Goal: Task Accomplishment & Management: Manage account settings

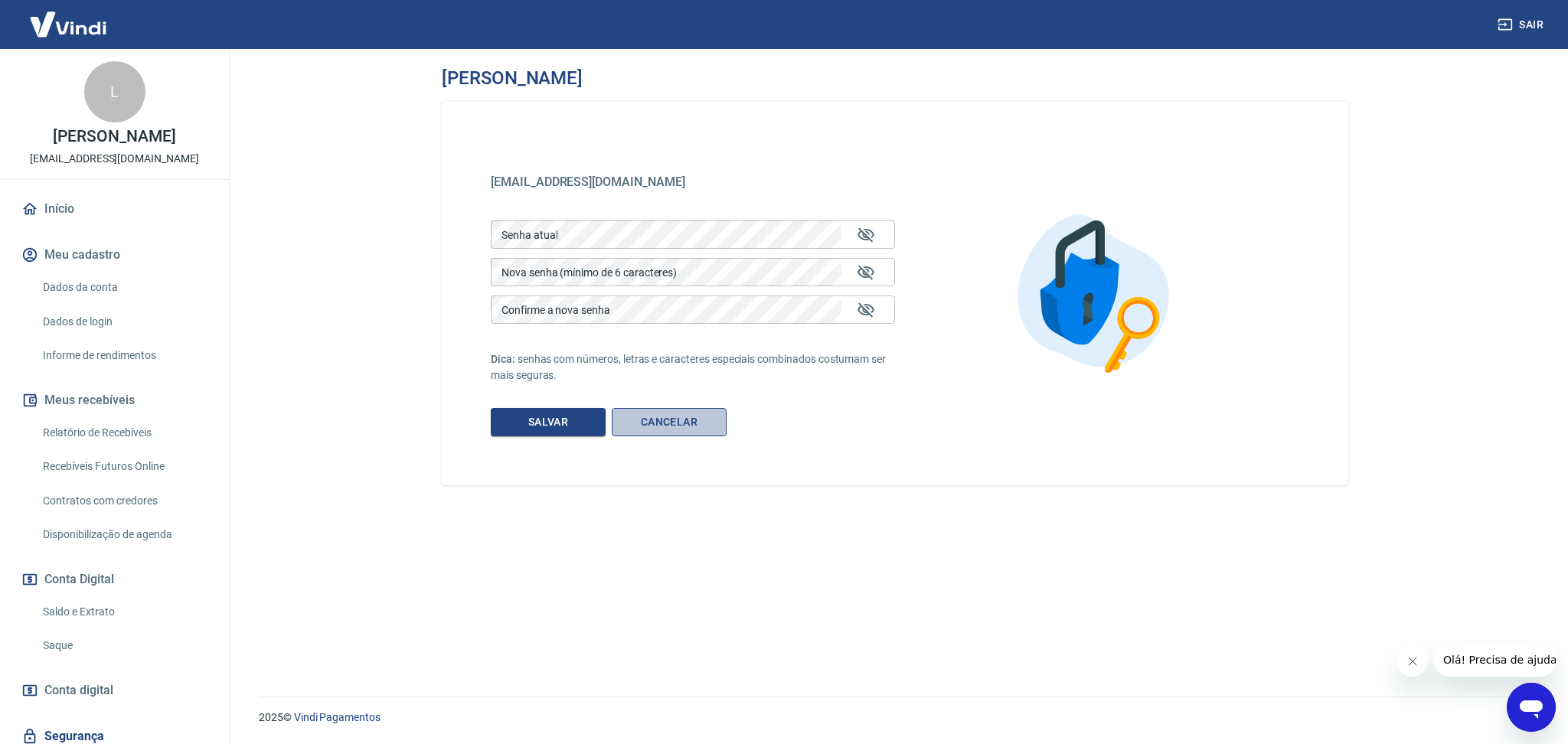
click at [646, 415] on link "Cancelar" at bounding box center [669, 422] width 115 height 28
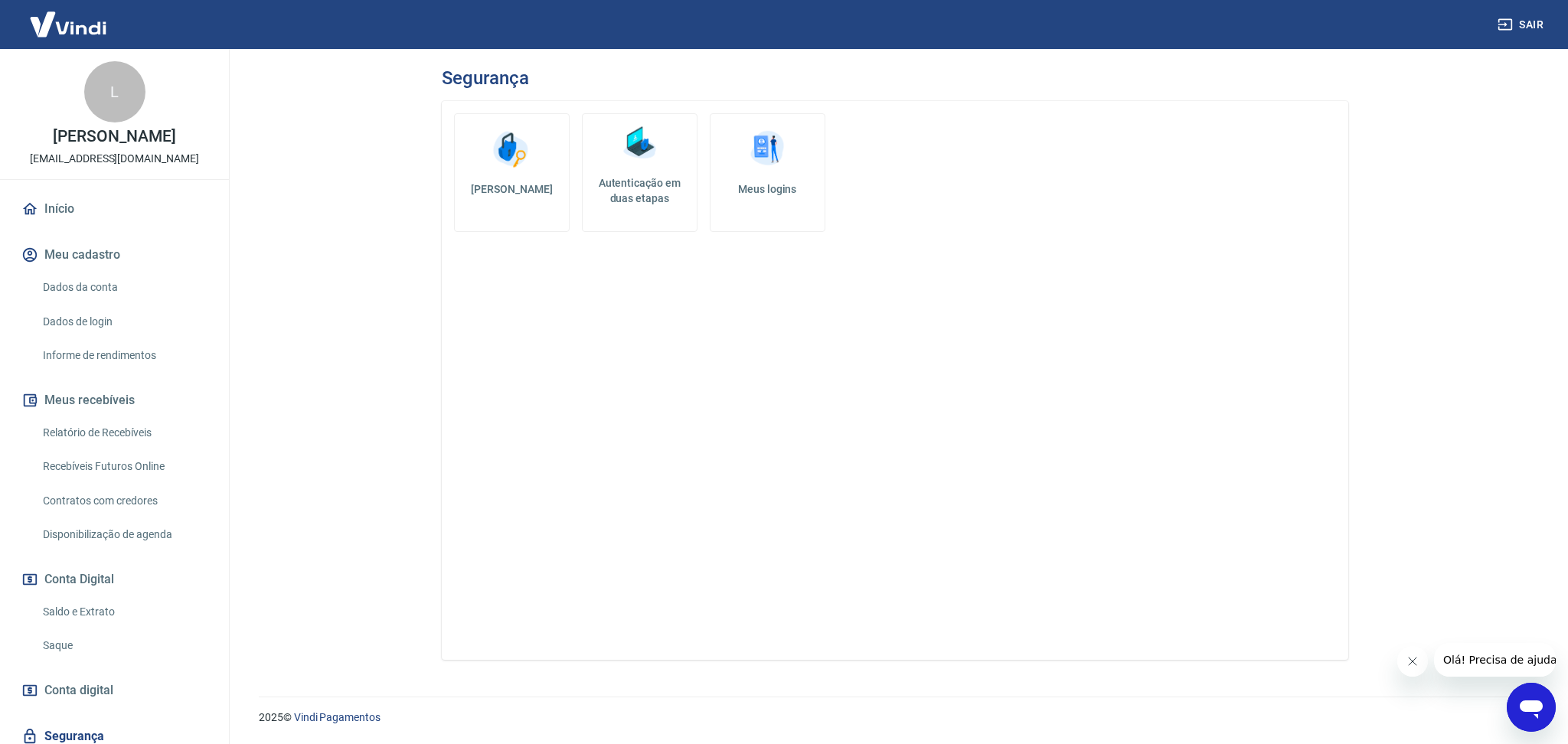
click at [1516, 26] on button "Sair" at bounding box center [1522, 25] width 55 height 28
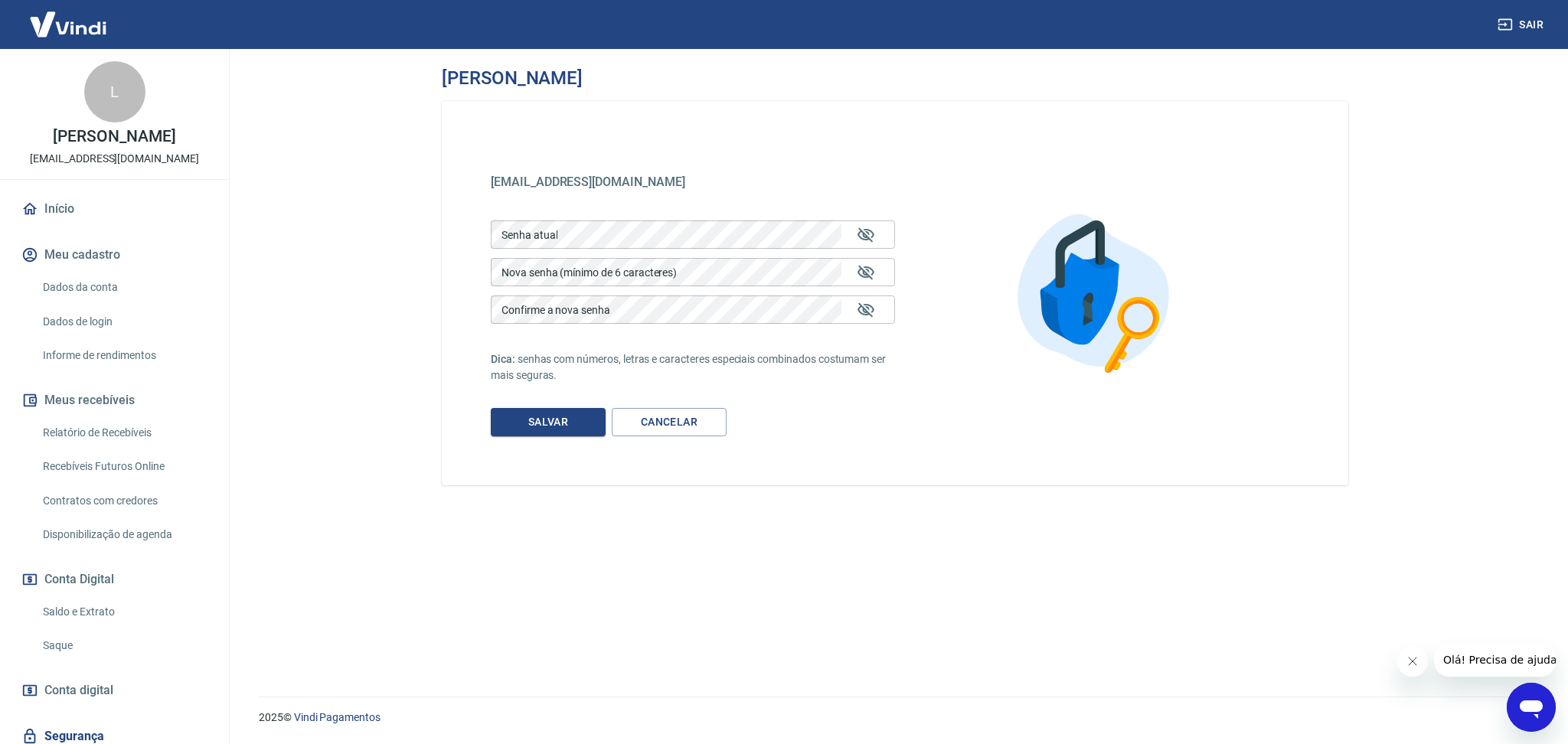
click at [396, 246] on main "Alterar senha keltzstore@gmail.com keltzstore@gmail.com Senha atual Senha atual…" at bounding box center [895, 396] width 1346 height 695
click at [662, 413] on link "Cancelar" at bounding box center [669, 422] width 115 height 28
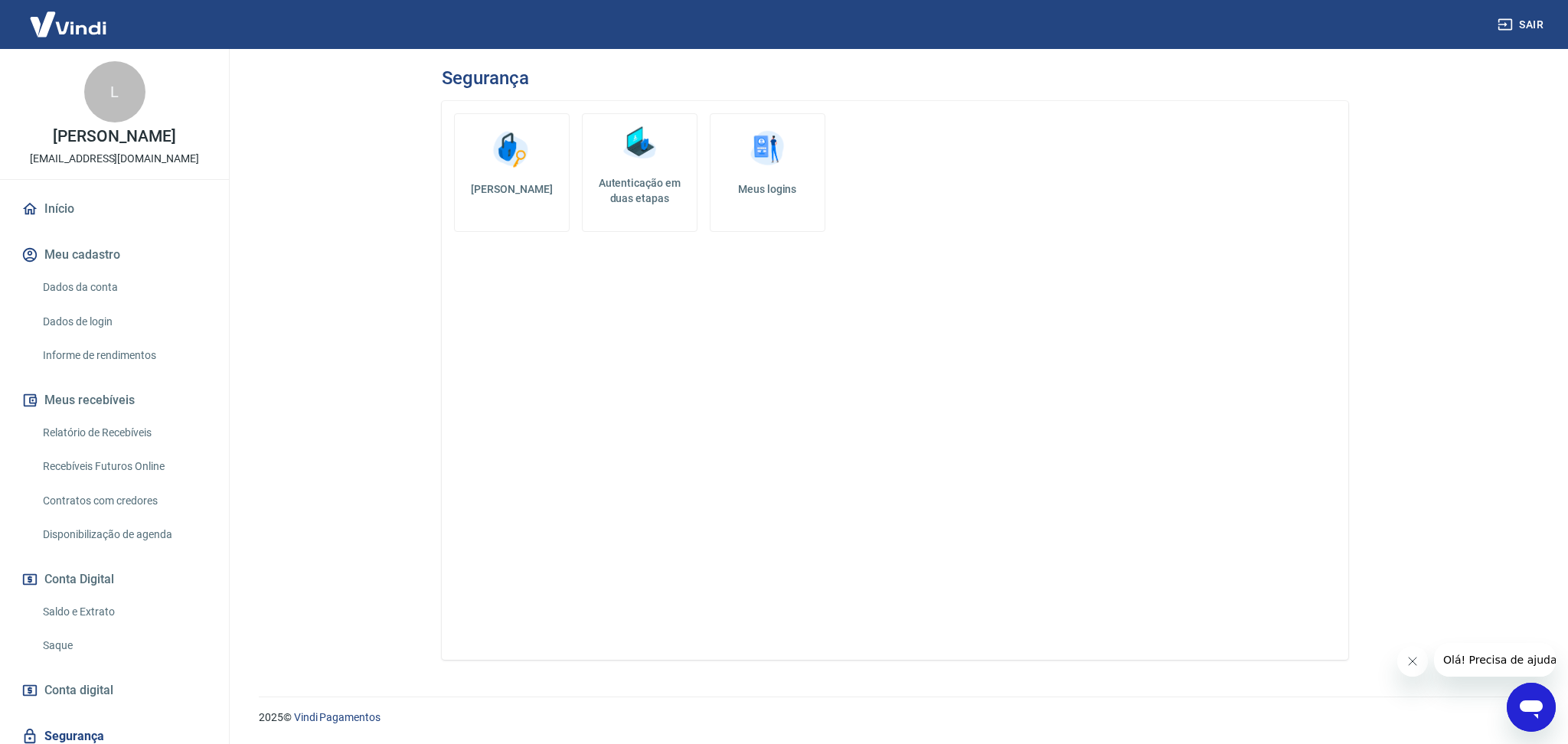
click at [674, 423] on div "Alterar senha Autenticação em duas etapas Meus logins" at bounding box center [895, 380] width 907 height 559
click at [80, 221] on link "Início" at bounding box center [114, 209] width 192 height 34
